Goal: Task Accomplishment & Management: Manage account settings

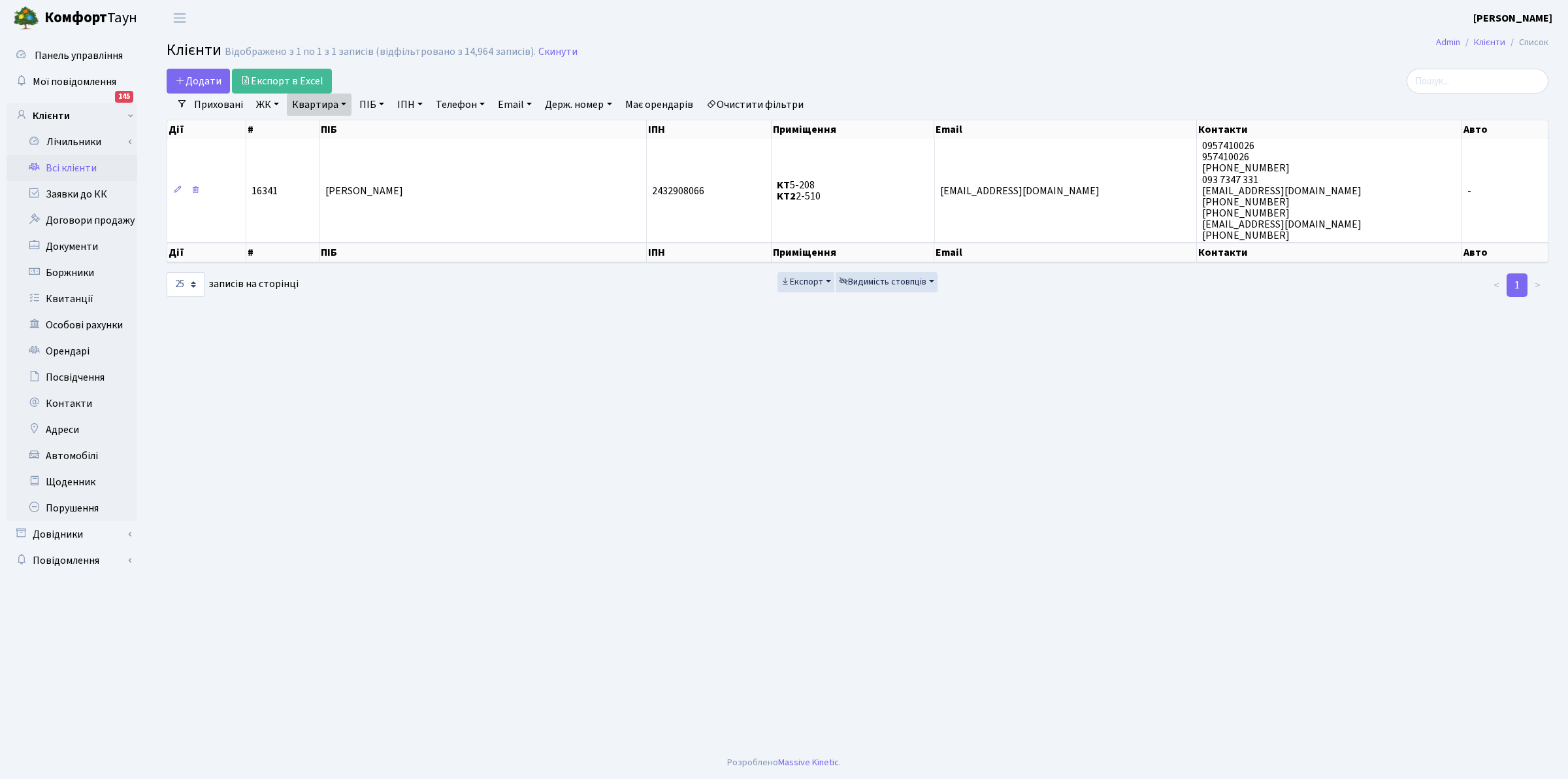
select select "25"
click at [80, 165] on link "Всі клієнти" at bounding box center [71, 167] width 131 height 26
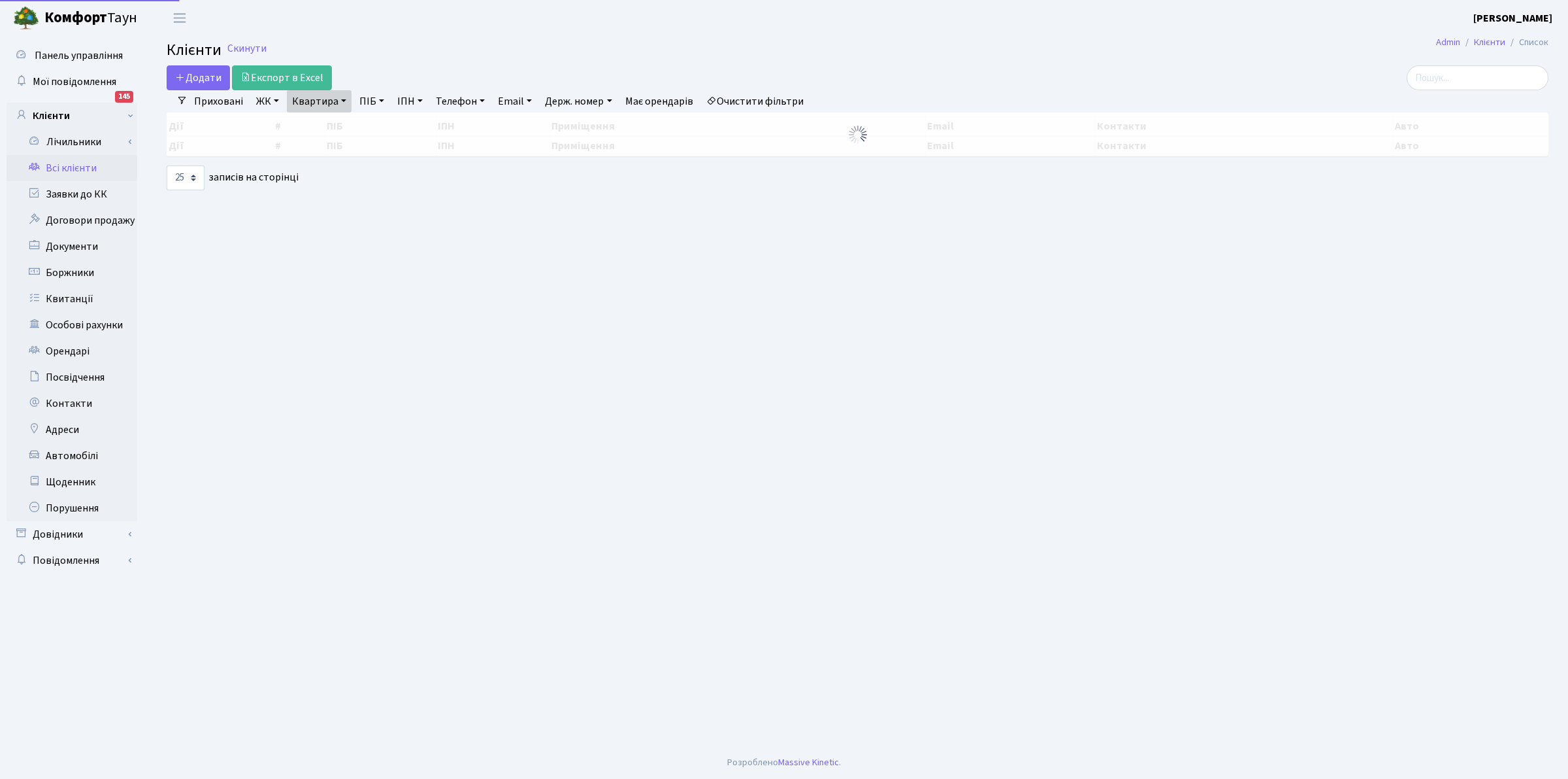
select select "25"
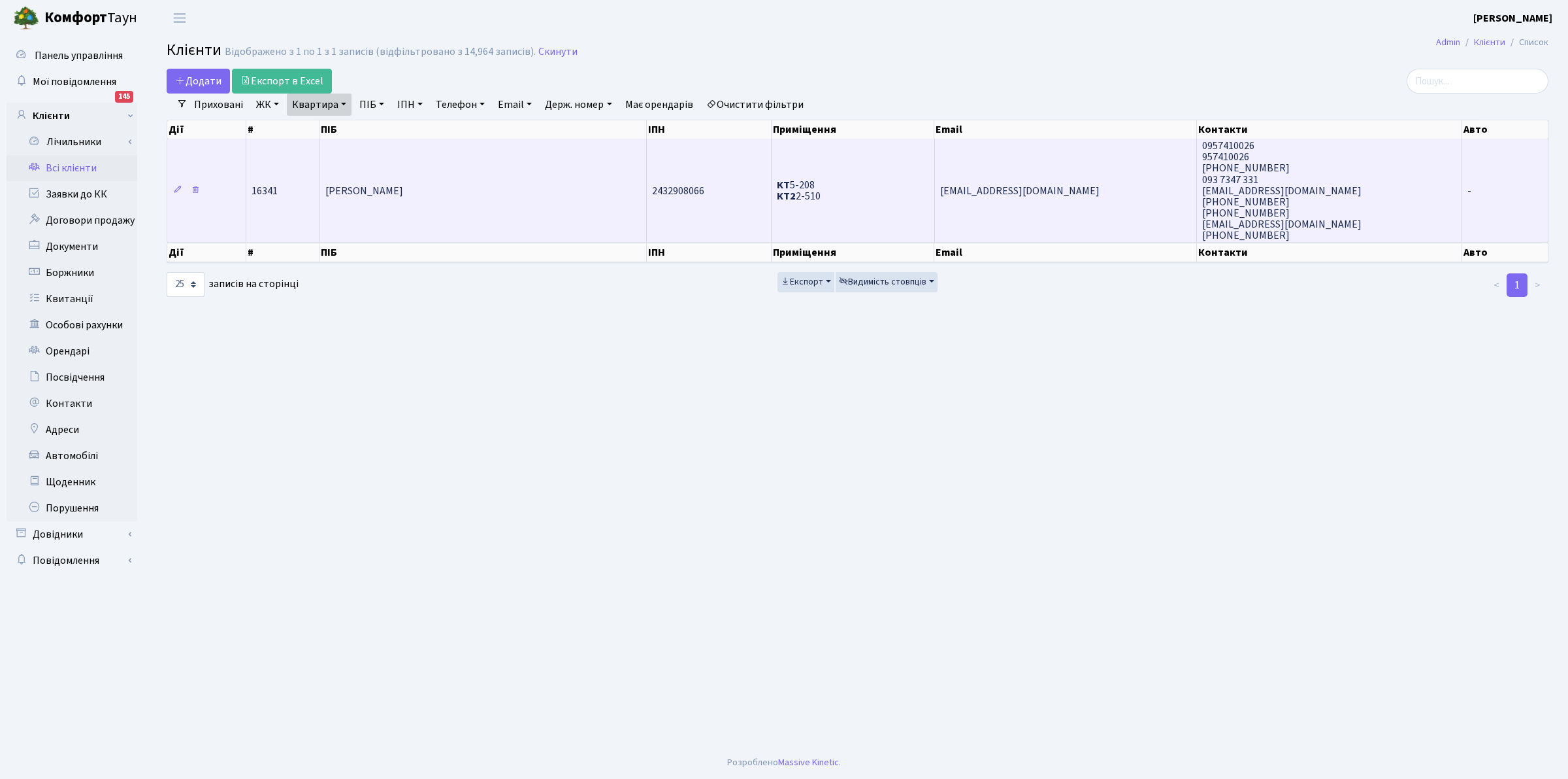
click at [798, 186] on span "КТ 5-208 КТ2 2-510" at bounding box center [798, 191] width 44 height 26
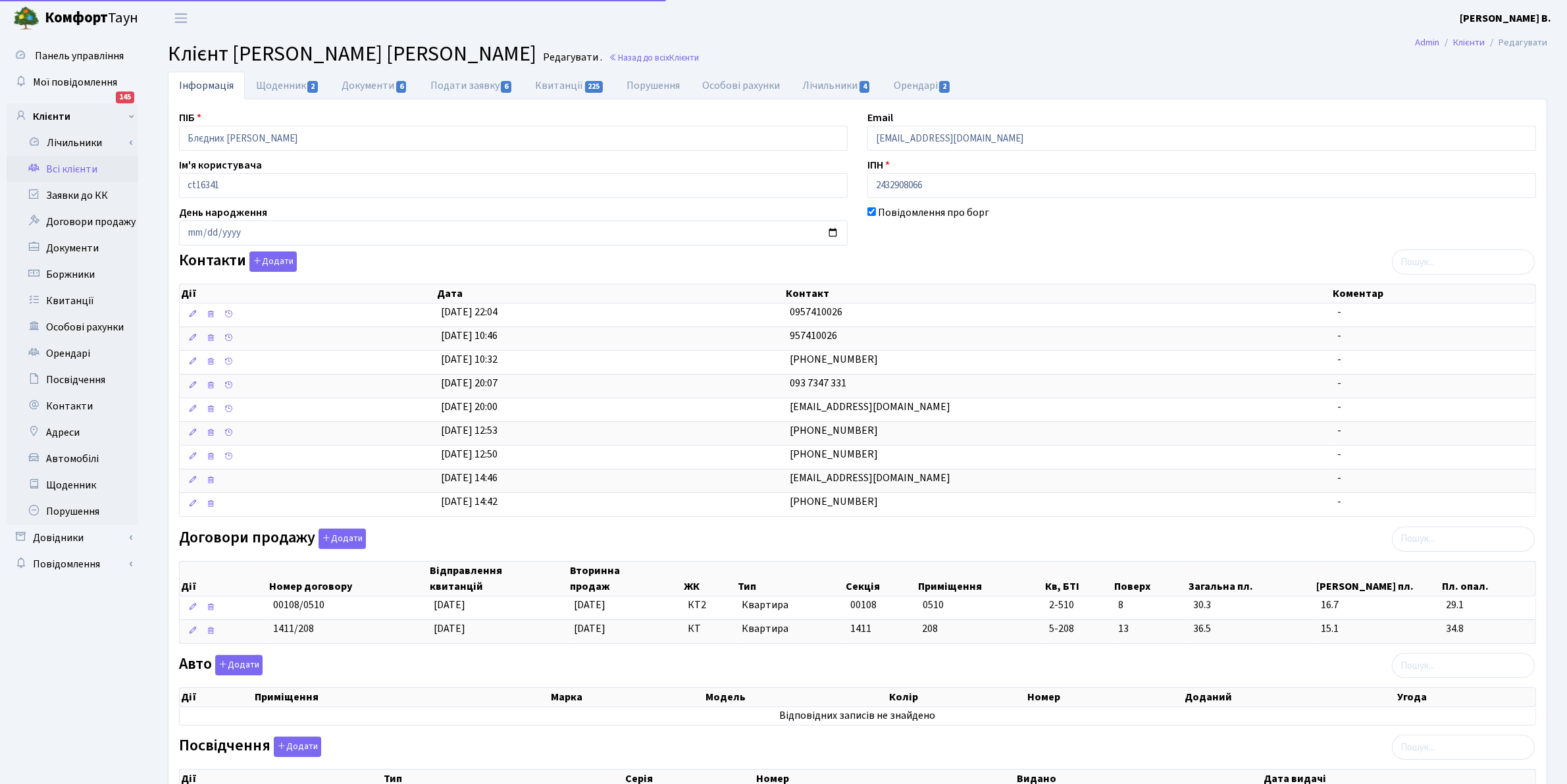
click at [92, 163] on link "Всі клієнти" at bounding box center [72, 168] width 132 height 26
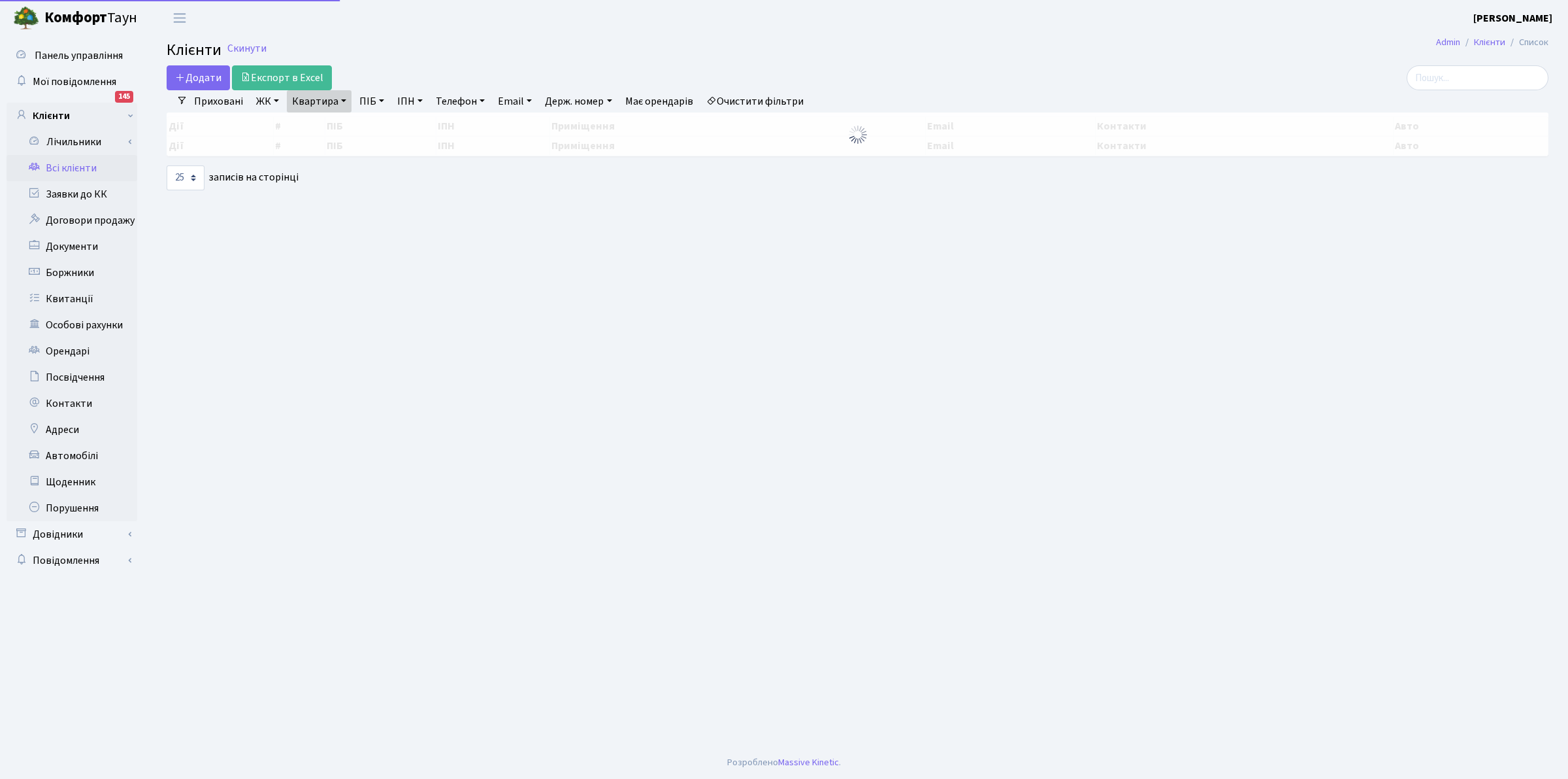
select select "25"
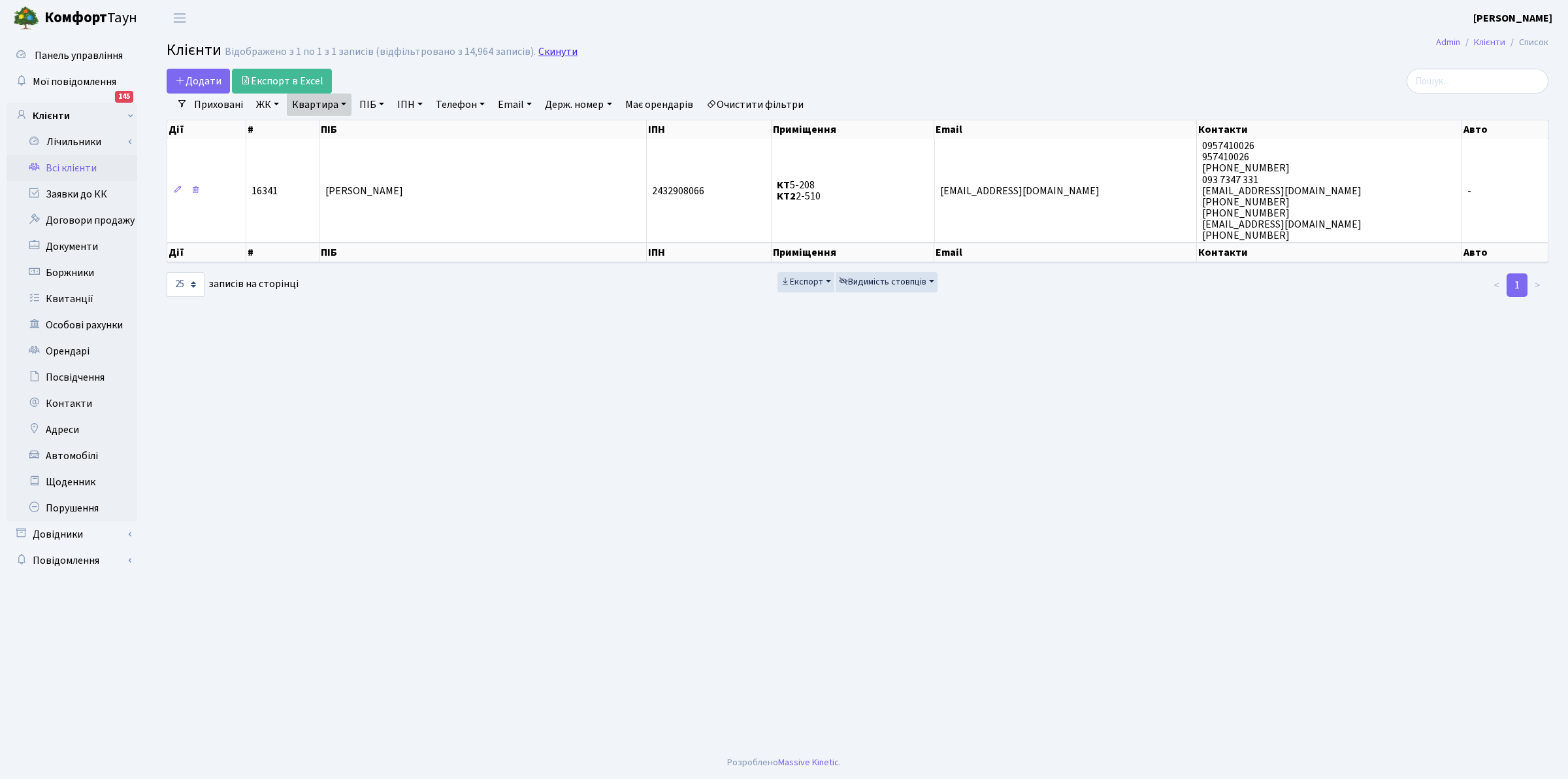
click at [549, 51] on link "Скинути" at bounding box center [558, 52] width 39 height 12
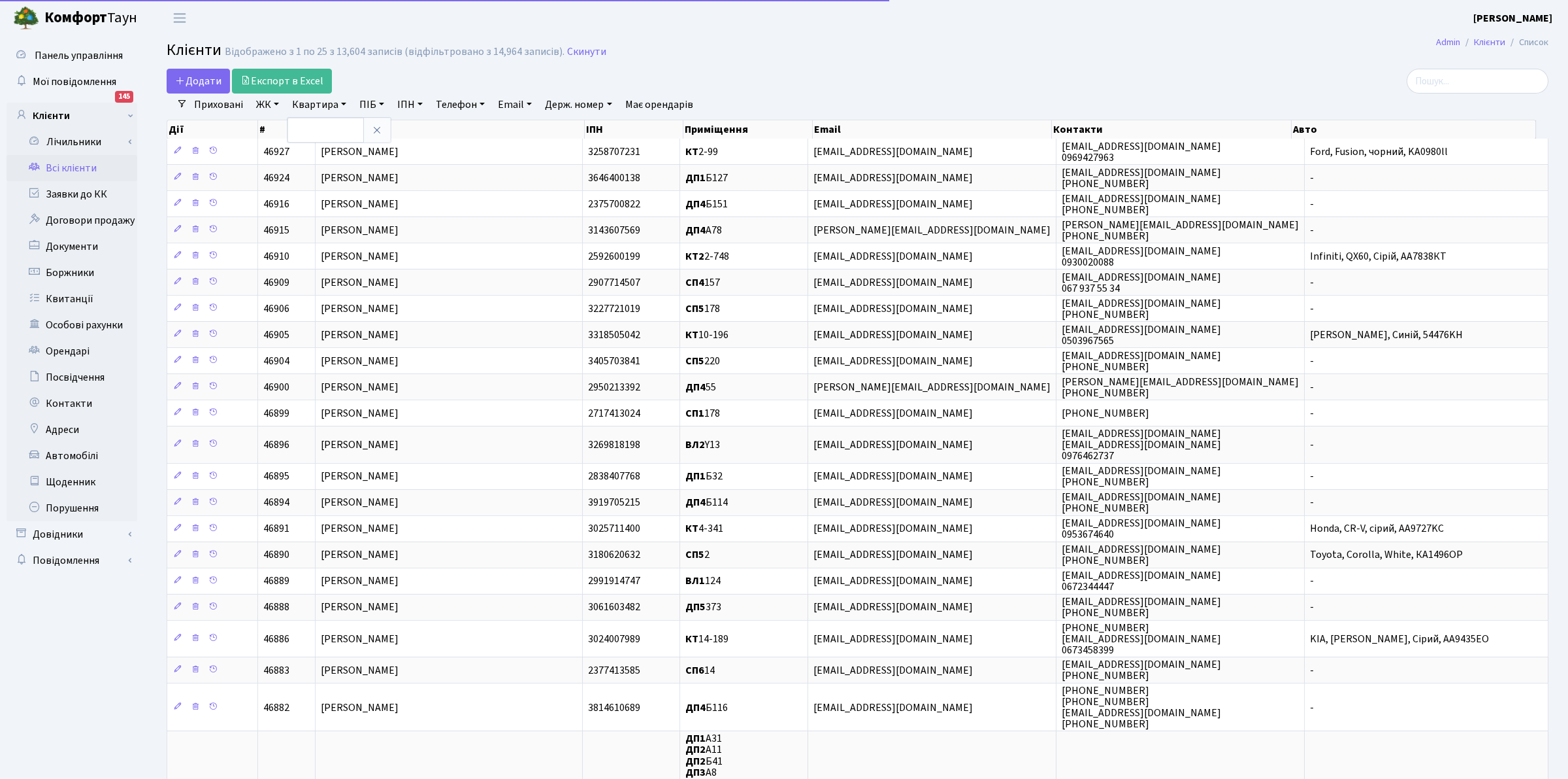
select select "25"
click at [328, 126] on input "text" at bounding box center [326, 130] width 77 height 25
type input "10-77"
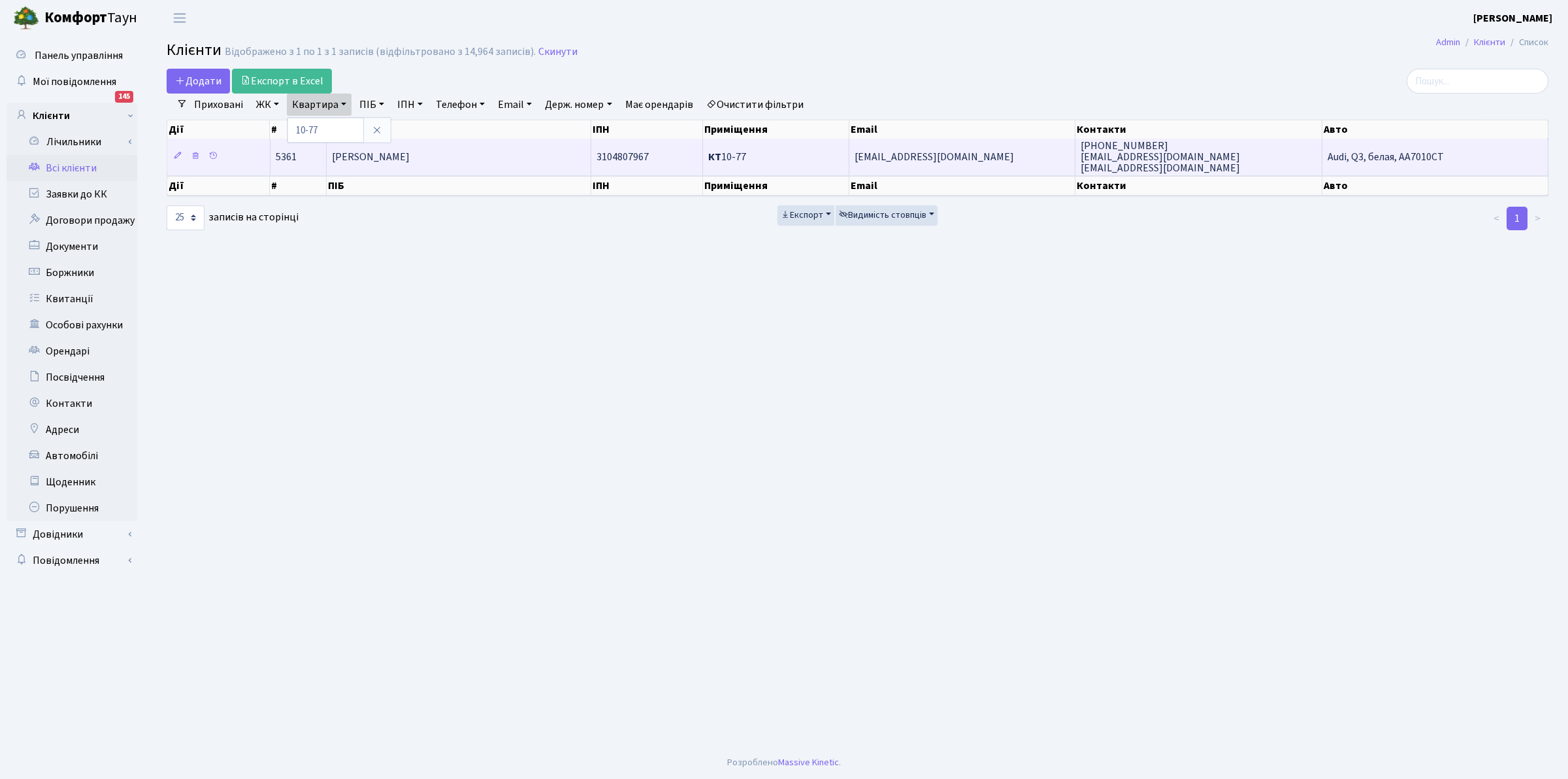
click at [733, 154] on span "КТ 10-77" at bounding box center [727, 157] width 38 height 14
